Goal: Information Seeking & Learning: Learn about a topic

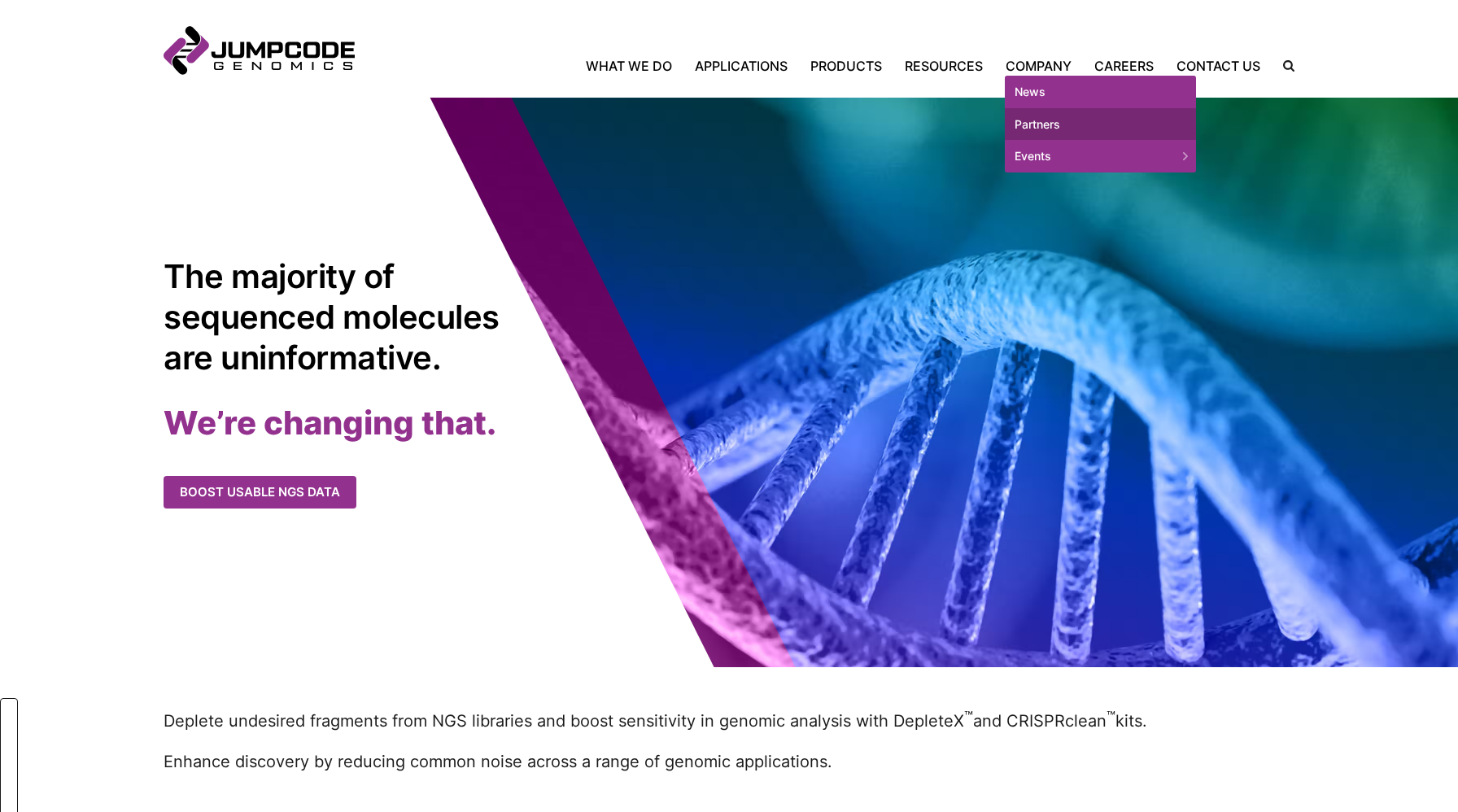
click at [1034, 121] on link "Partners" at bounding box center [1100, 124] width 191 height 32
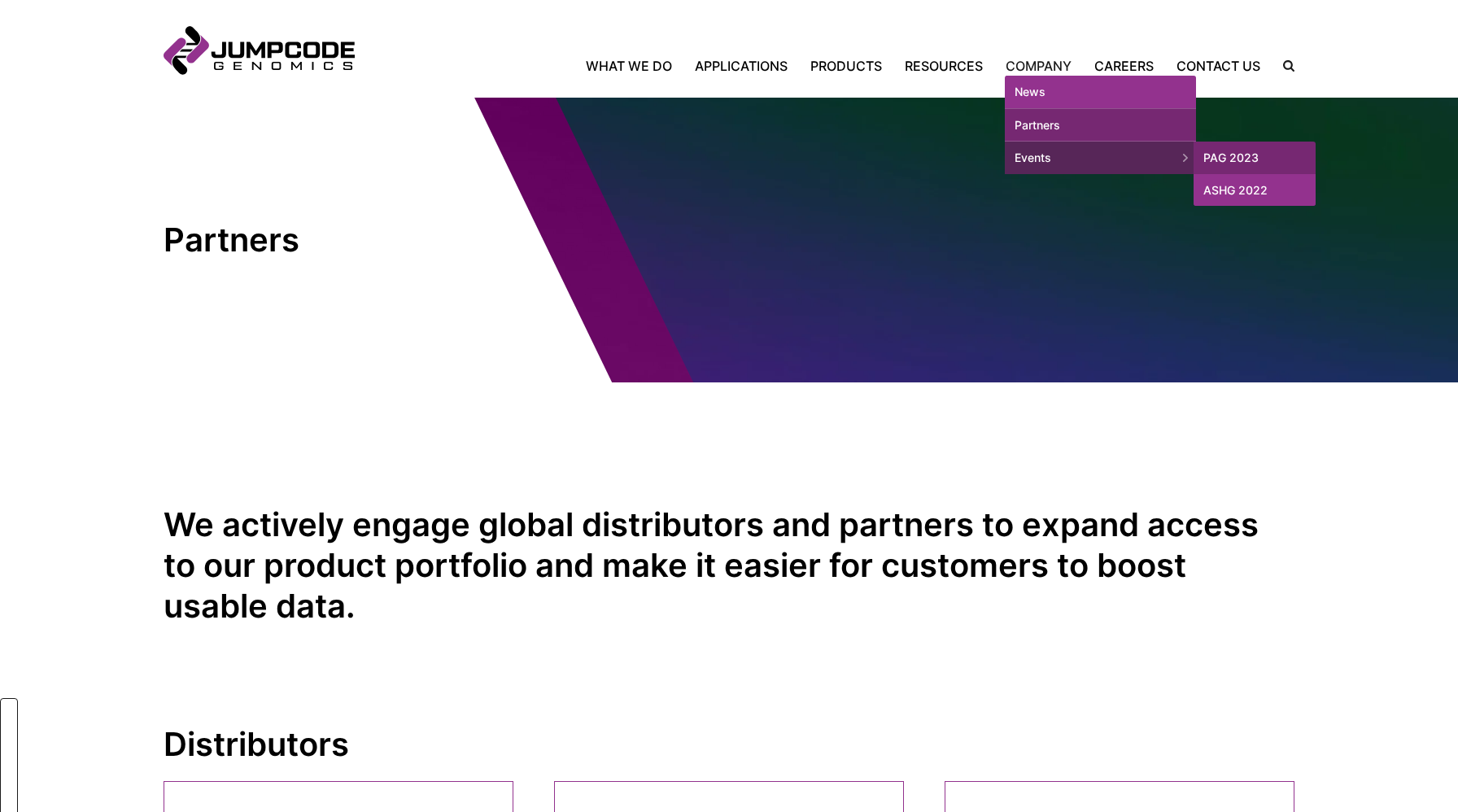
click at [1225, 180] on link "ASHG 2022" at bounding box center [1255, 190] width 122 height 32
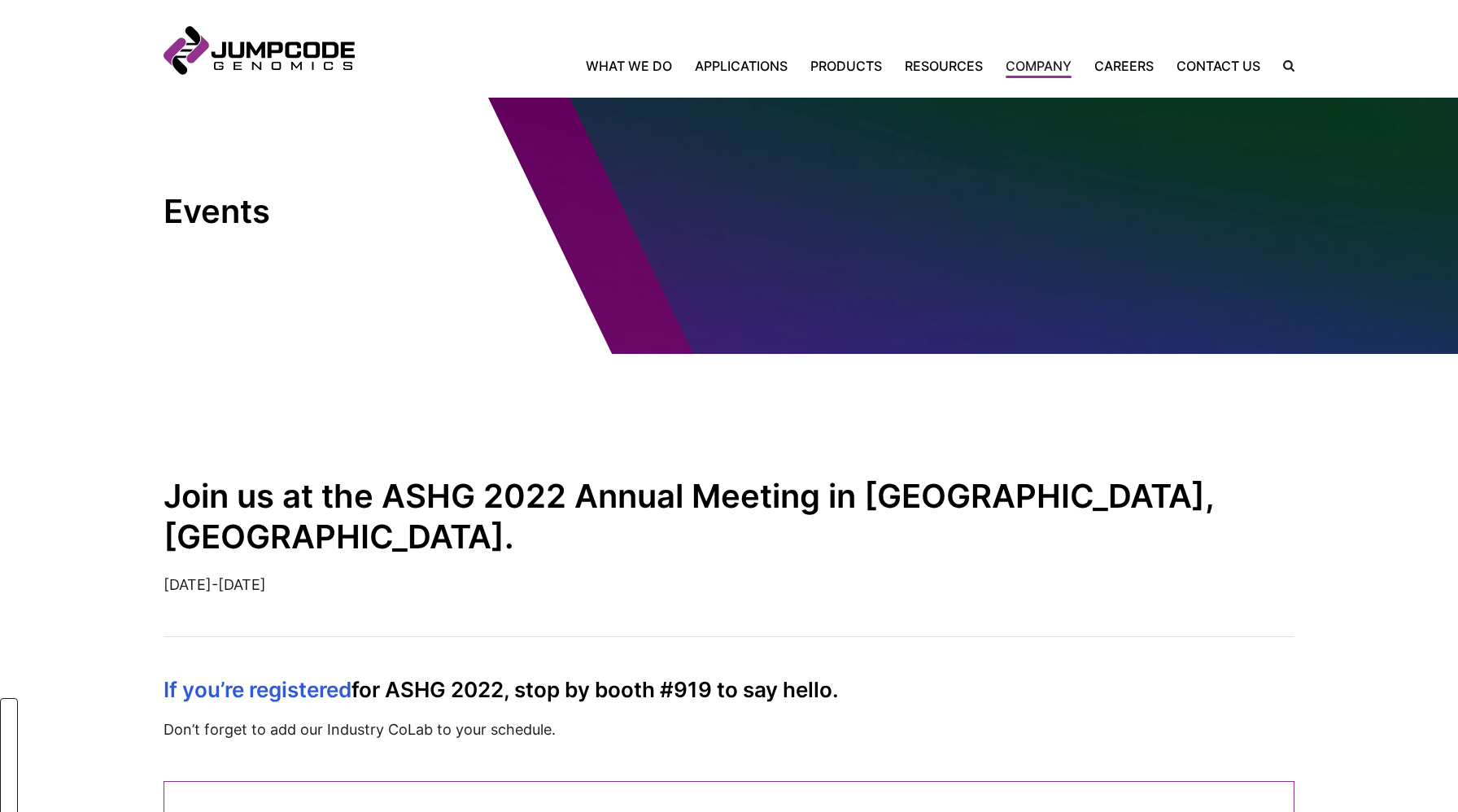
scroll to position [12, 0]
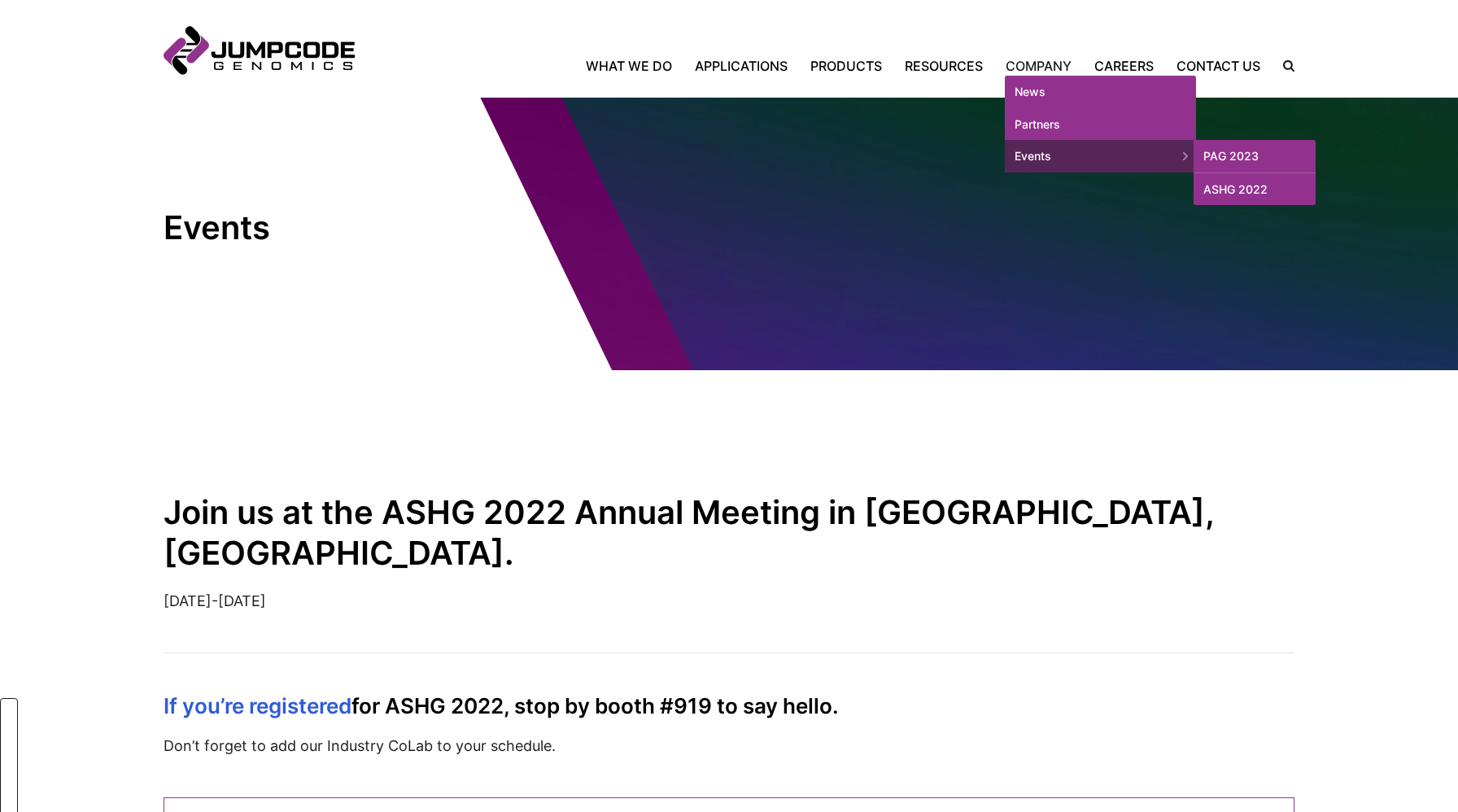
click at [1242, 153] on link "PAG 2023" at bounding box center [1255, 156] width 122 height 32
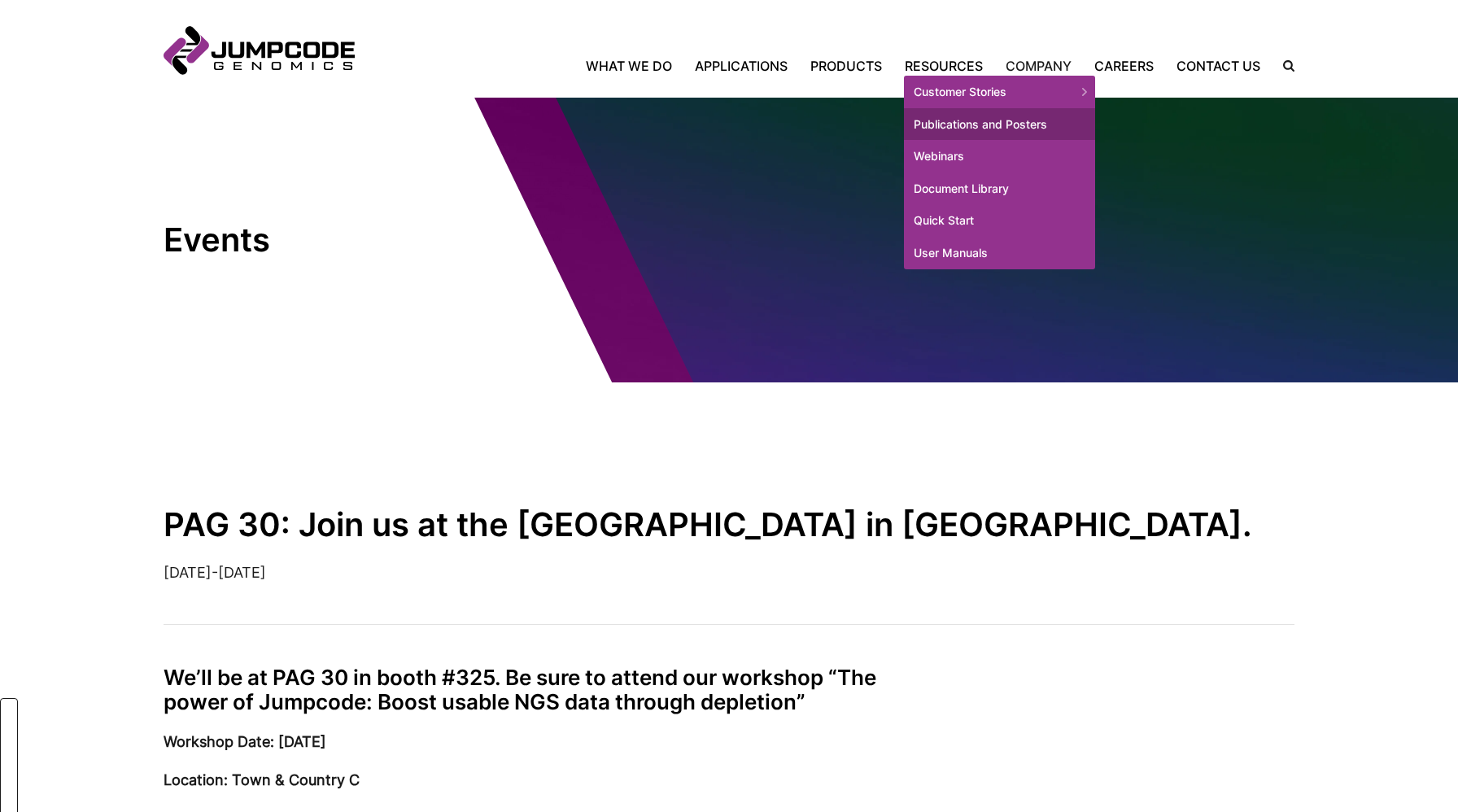
click at [947, 115] on link "Publications and Posters" at bounding box center [999, 124] width 191 height 32
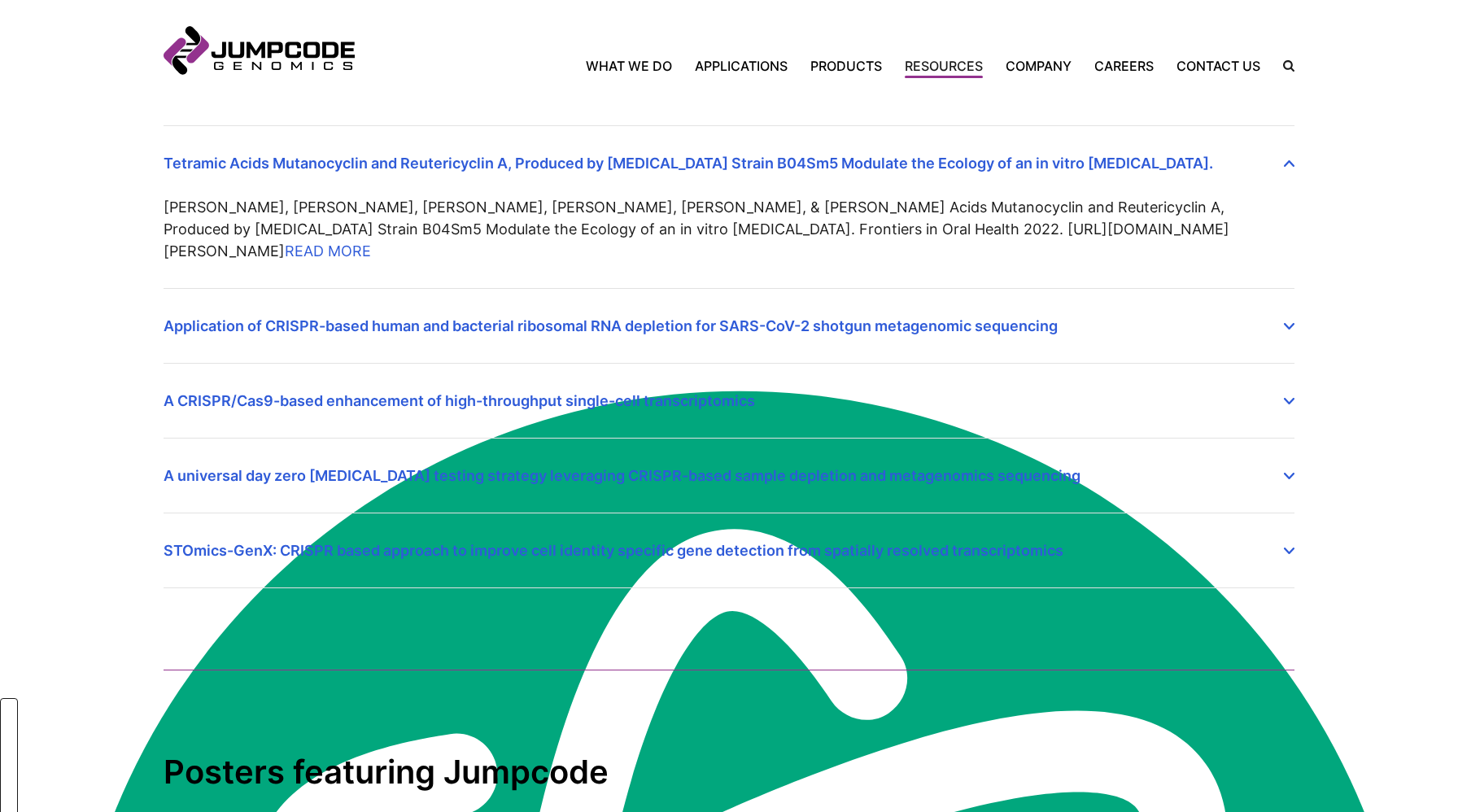
scroll to position [493, 0]
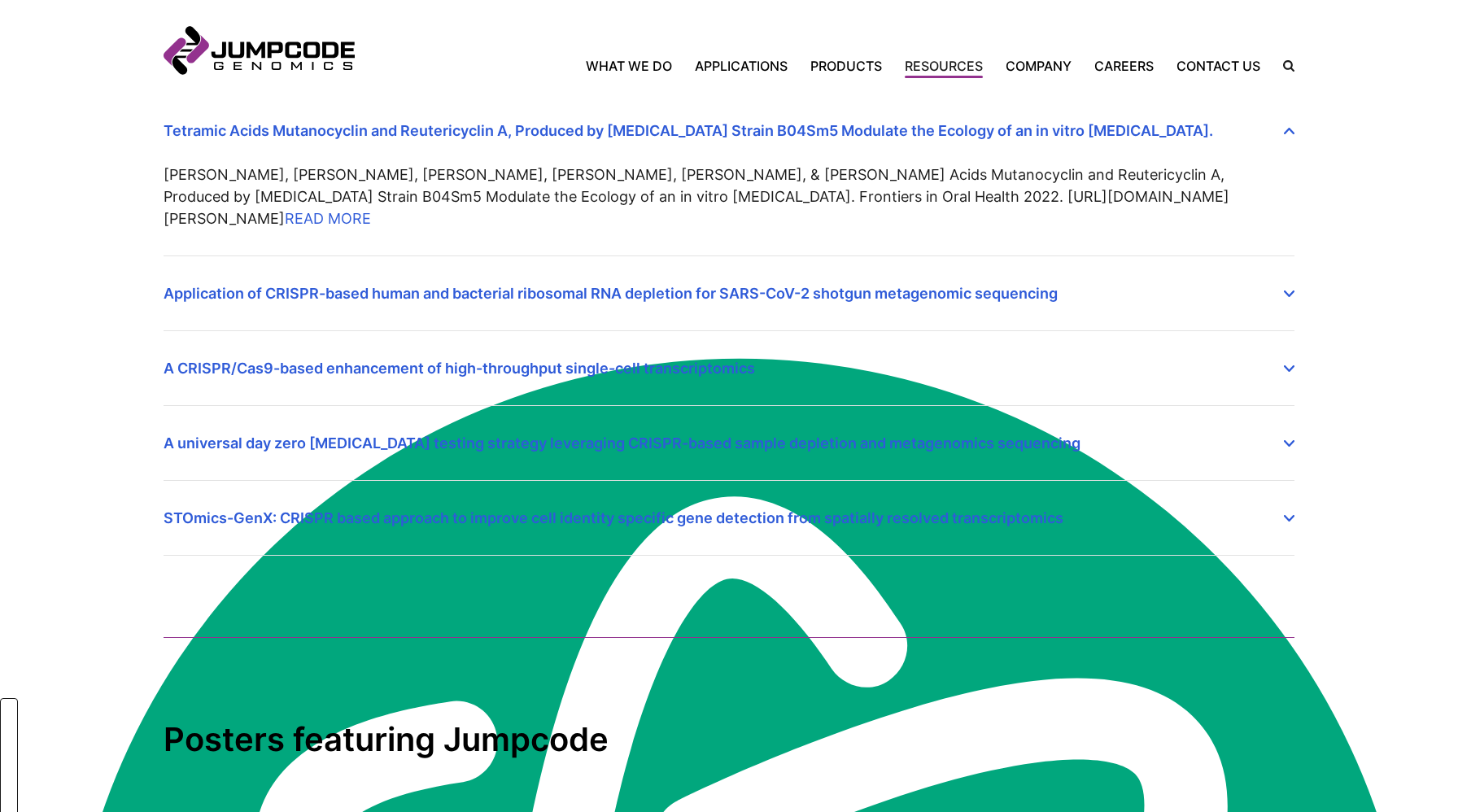
click at [618, 353] on summary "A CRISPR/Cas9-based enhancement of high-throughput single-cell transcriptomics" at bounding box center [729, 355] width 1131 height 48
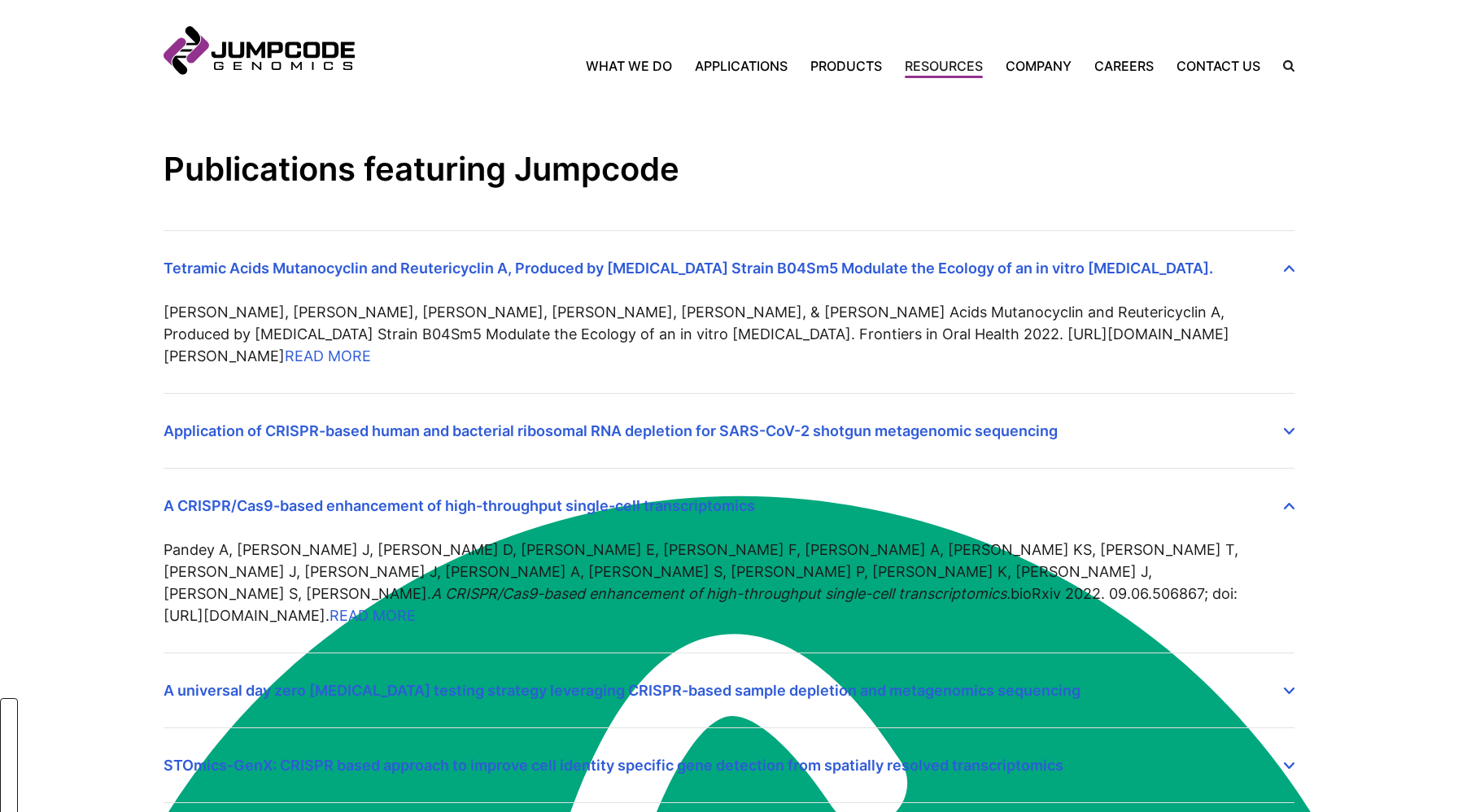
scroll to position [258, 0]
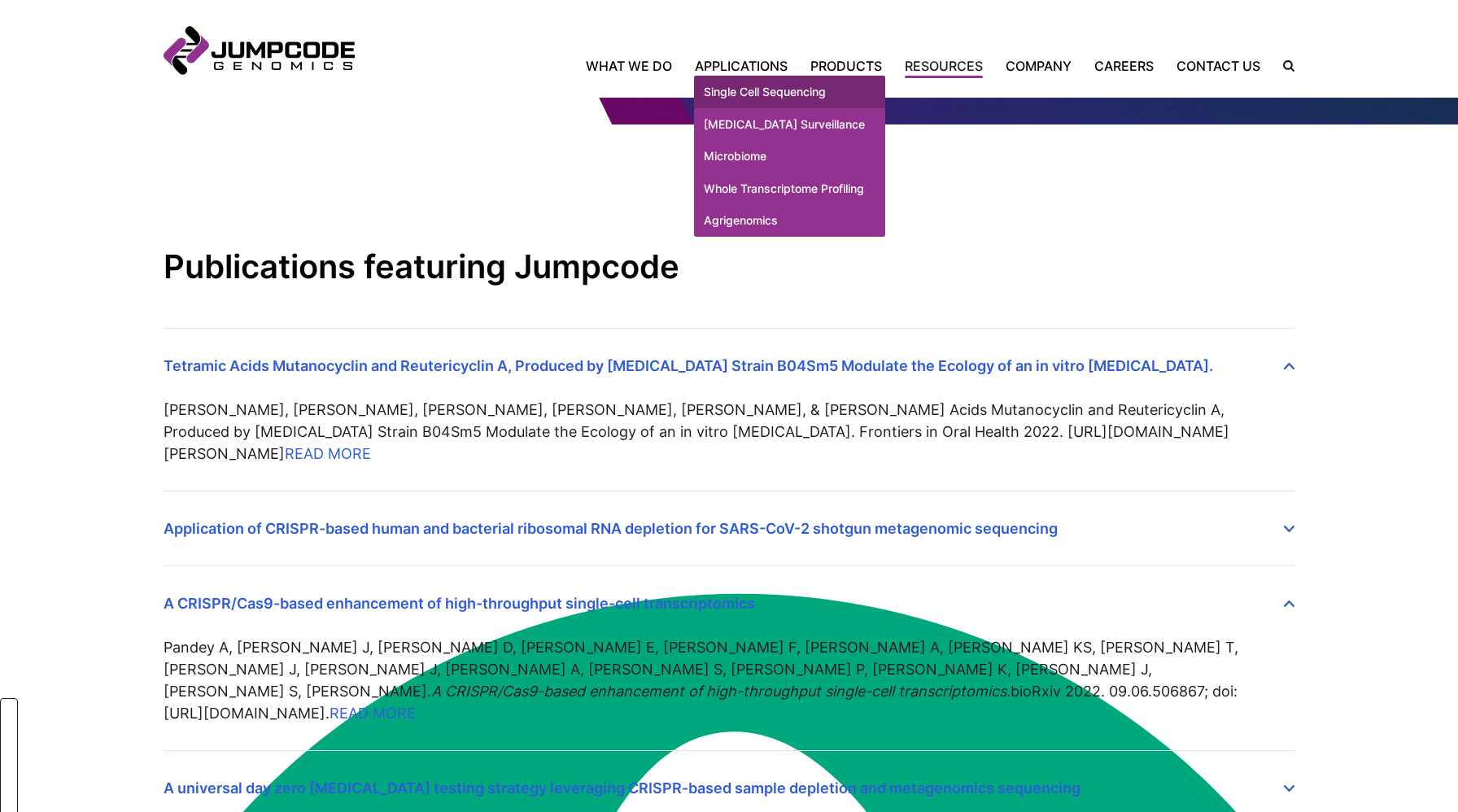
click at [747, 84] on link "Single Cell Sequencing" at bounding box center [789, 91] width 191 height 32
